Goal: Answer question/provide support

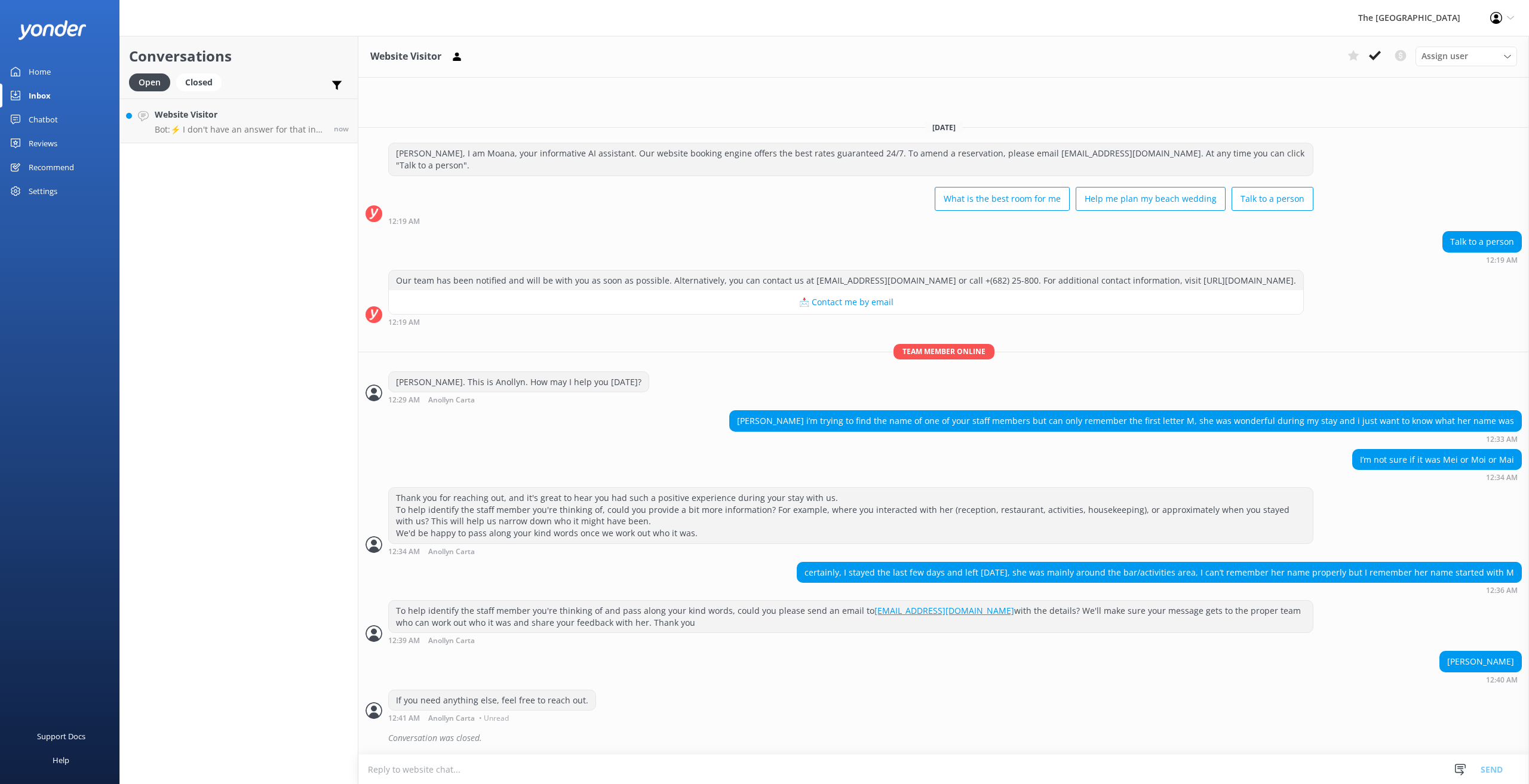
click at [47, 99] on div "Inbox" at bounding box center [40, 95] width 22 height 24
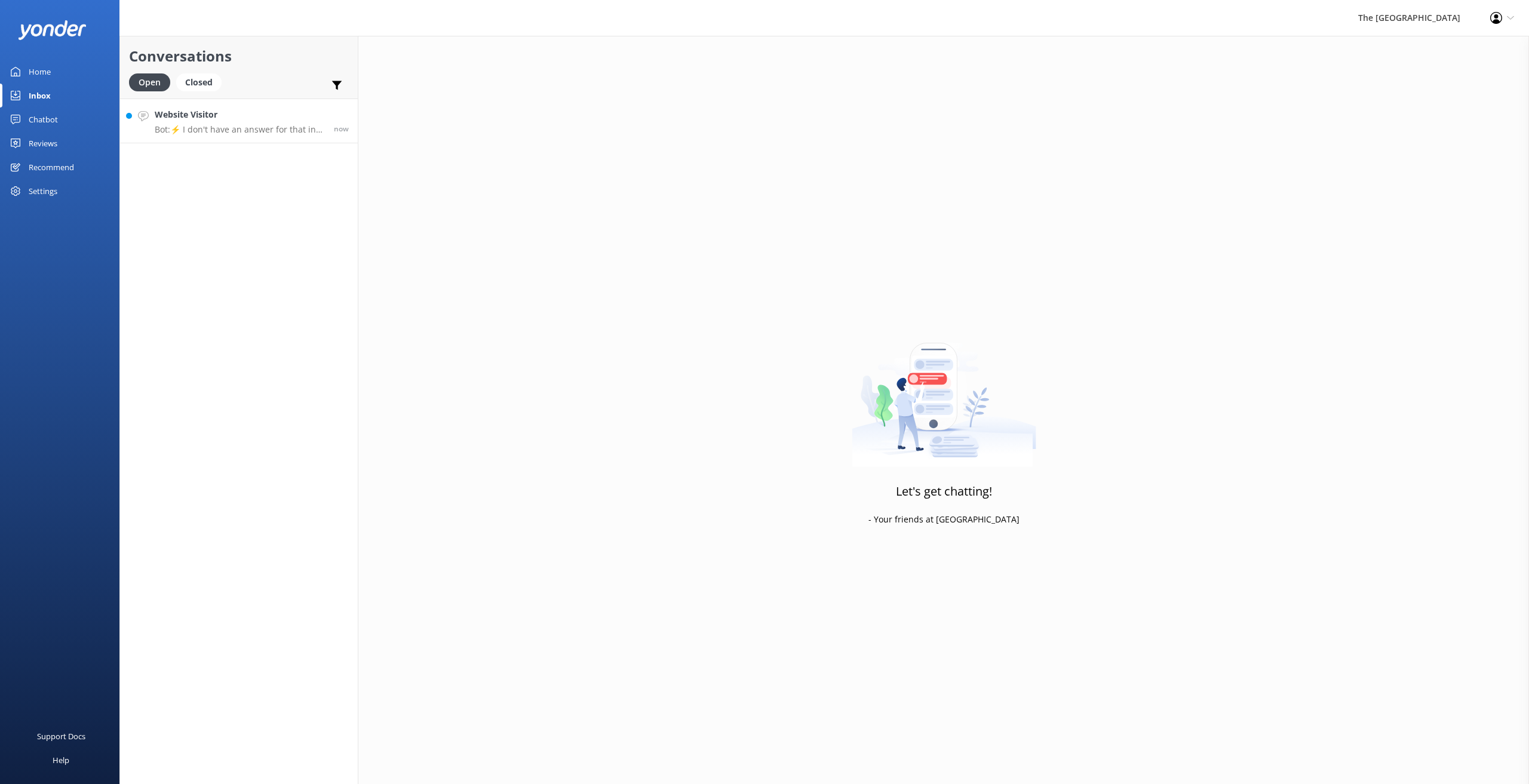
click at [222, 124] on p "Bot: ⚡ I don't have an answer for that in my knowledge base. Please try and rep…" at bounding box center [239, 129] width 170 height 11
